Goal: Find contact information: Find contact information

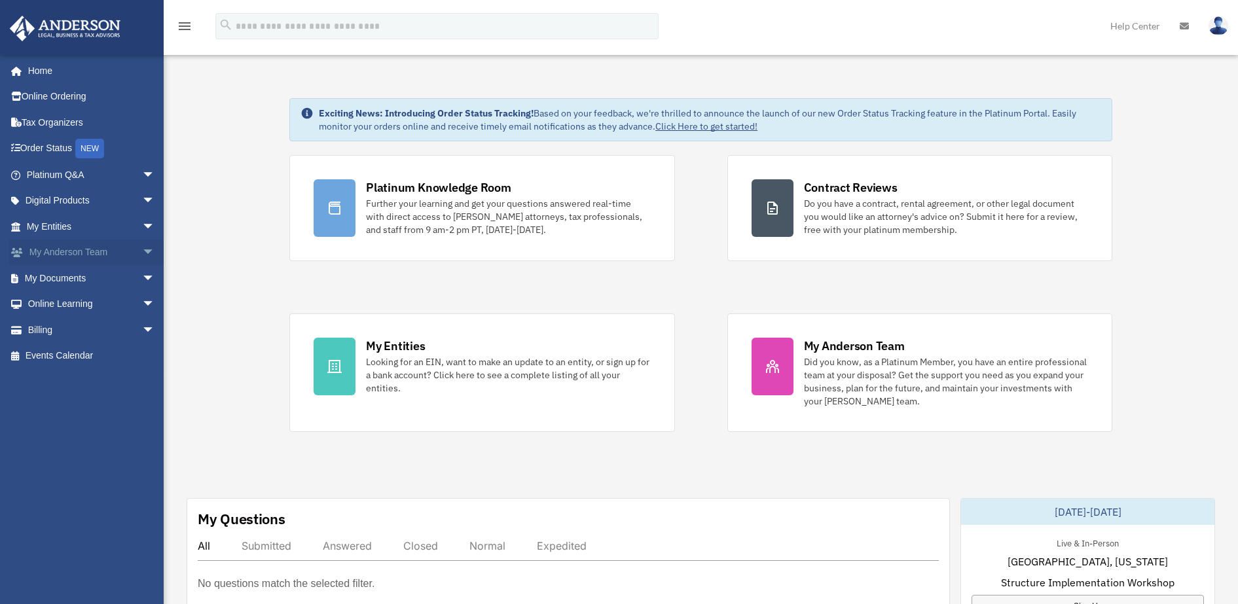
click at [142, 249] on span "arrow_drop_down" at bounding box center [155, 253] width 26 height 27
click at [110, 280] on link "My Anderson Team" at bounding box center [96, 278] width 156 height 26
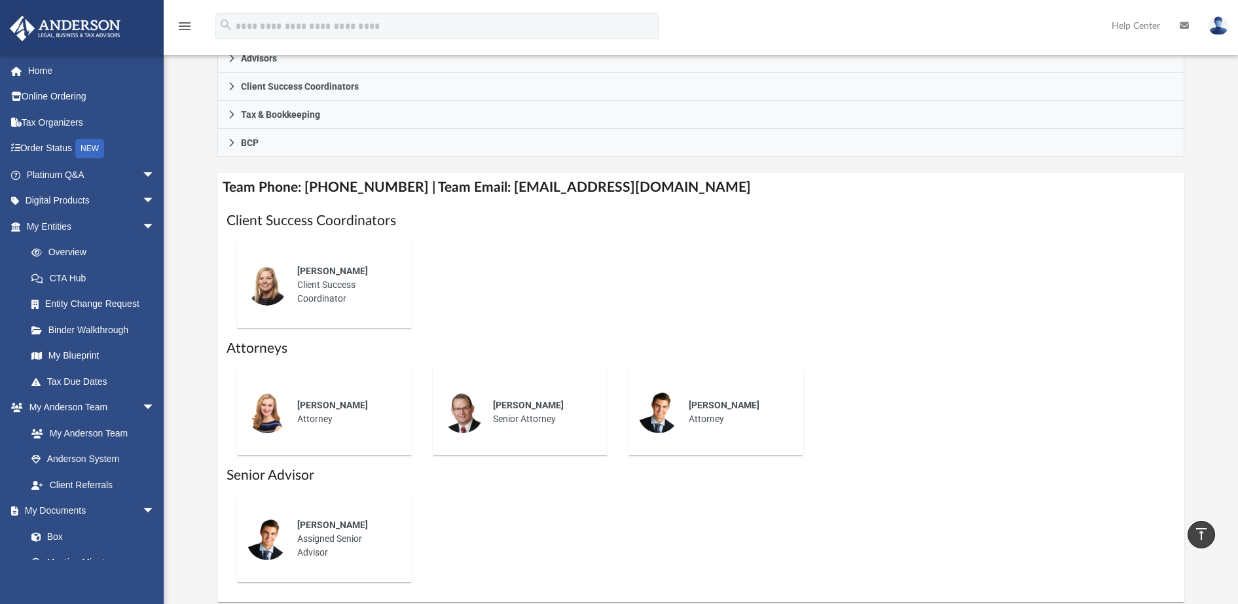
scroll to position [393, 0]
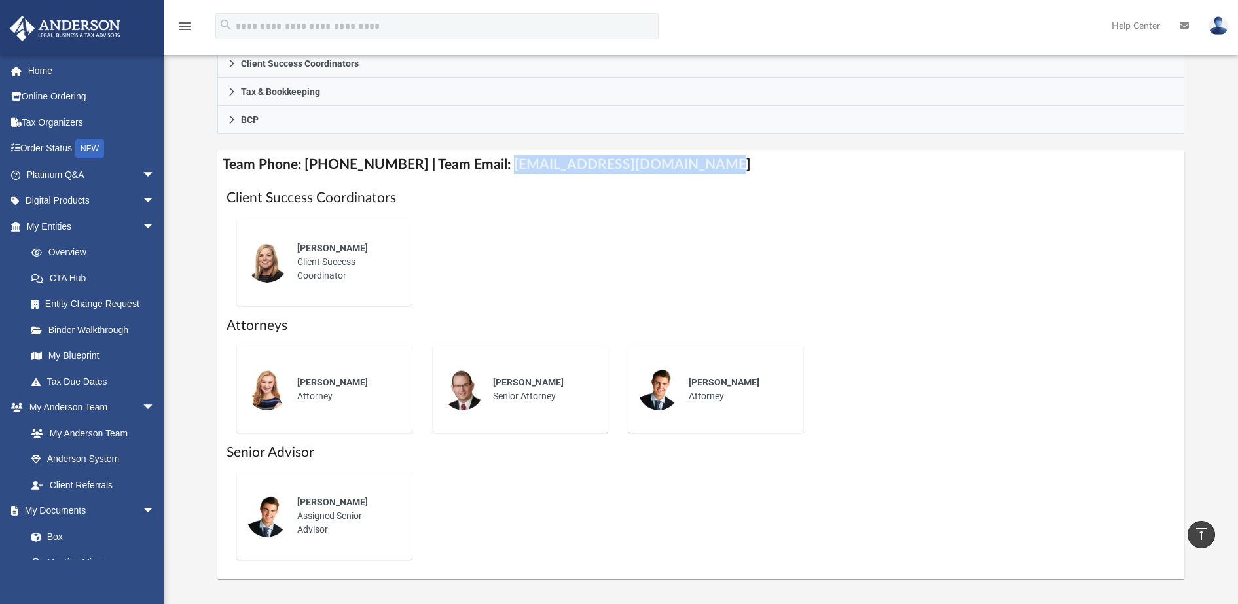
drag, startPoint x: 488, startPoint y: 162, endPoint x: 727, endPoint y: 177, distance: 240.0
click at [727, 177] on h4 "Team Phone: (725) 201-7545 | Team Email: myteam@andersonadvisors.com" at bounding box center [700, 164] width 967 height 29
copy h4 "myteam@andersonadvisors.com"
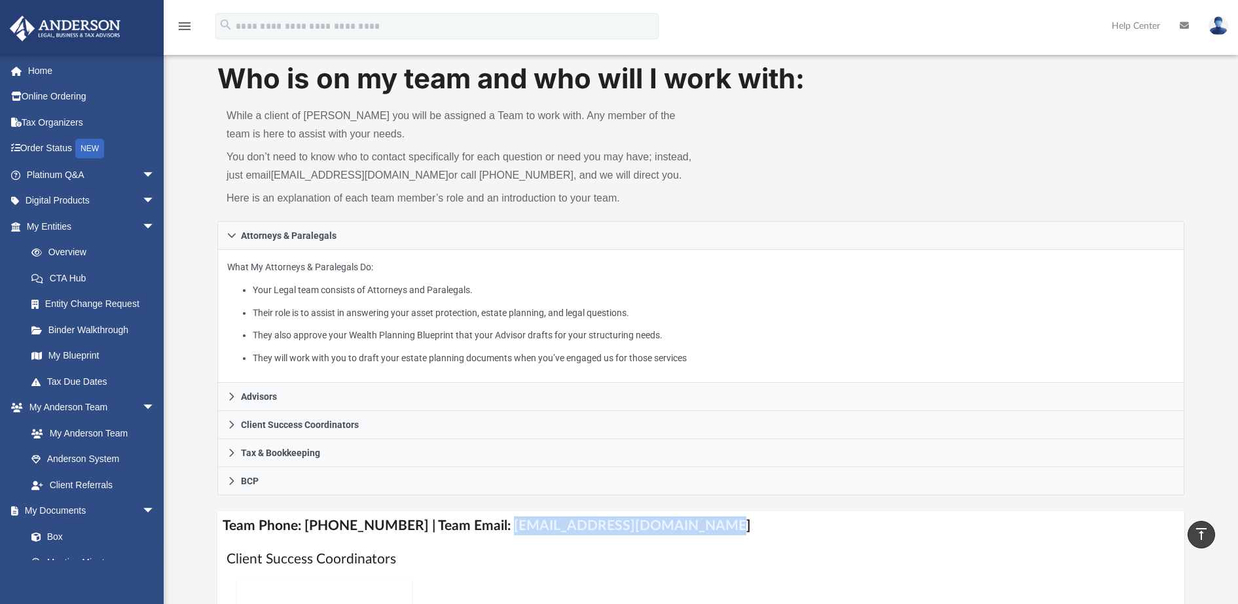
scroll to position [0, 0]
